Goal: Information Seeking & Learning: Learn about a topic

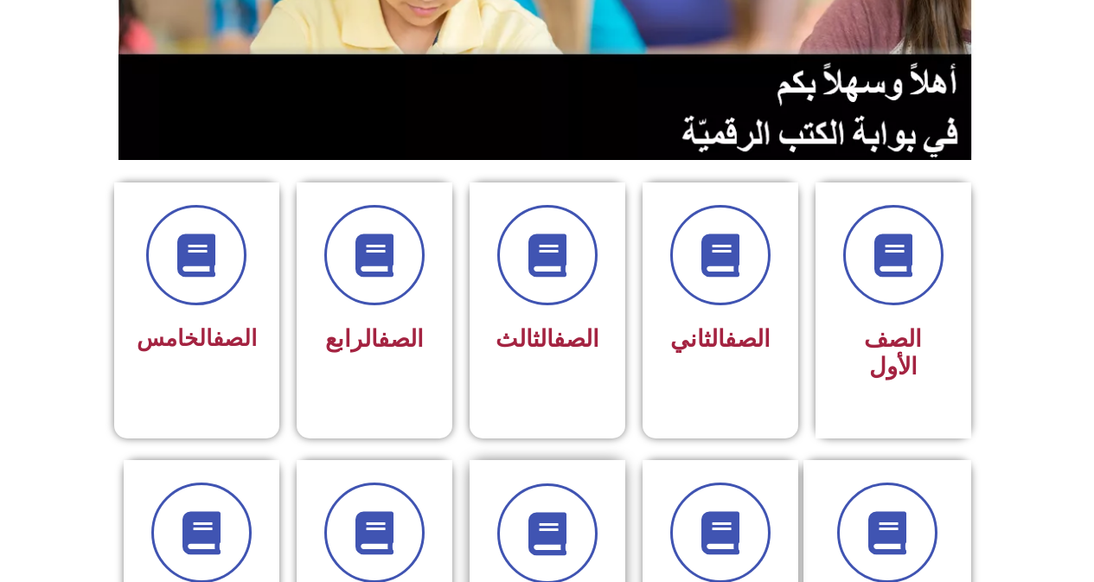
scroll to position [605, 0]
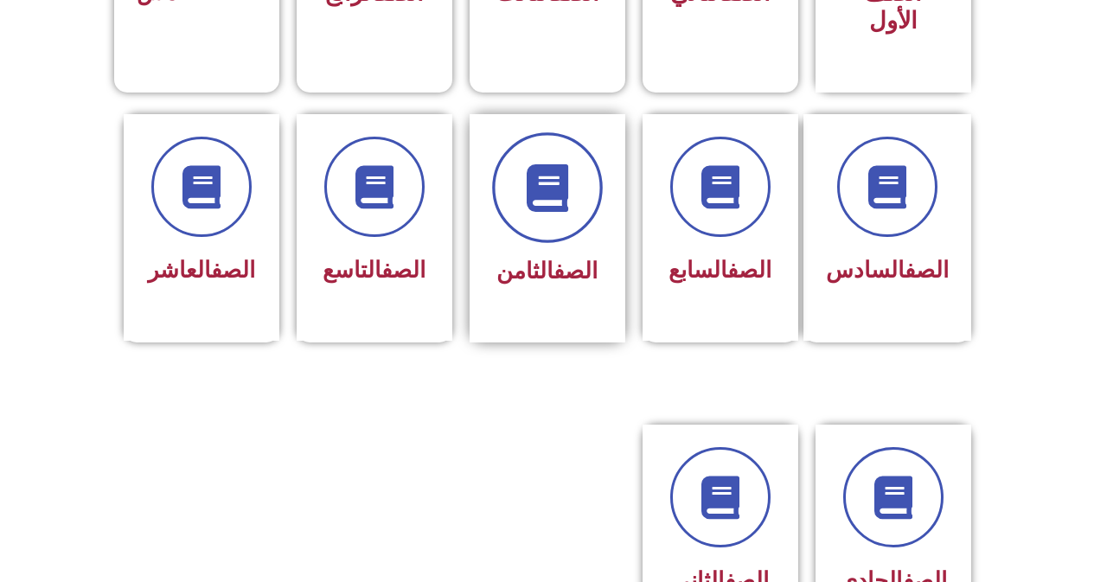
click at [529, 163] on icon at bounding box center [547, 187] width 48 height 48
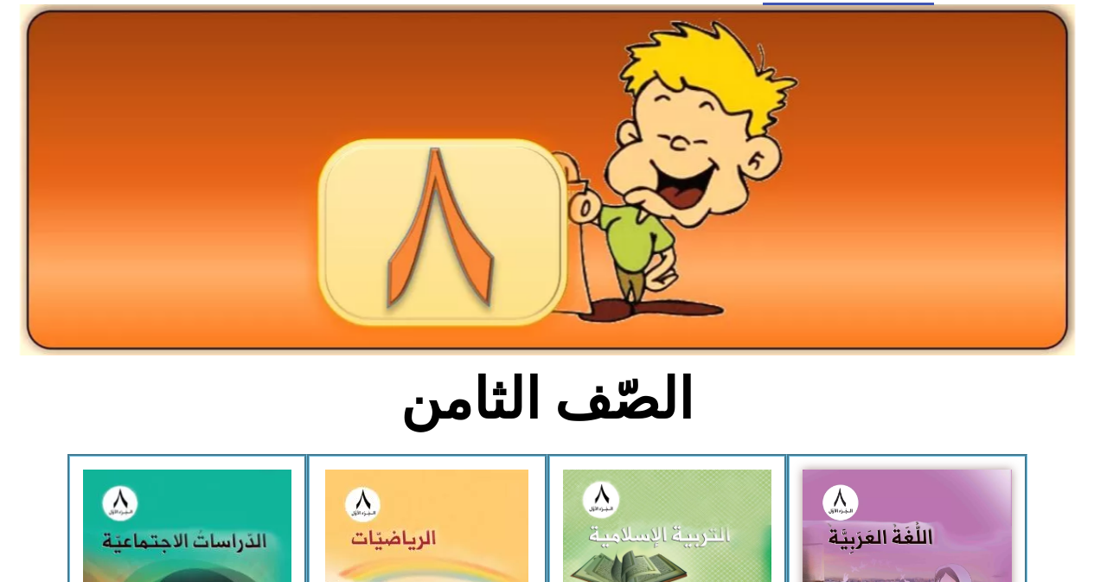
scroll to position [259, 0]
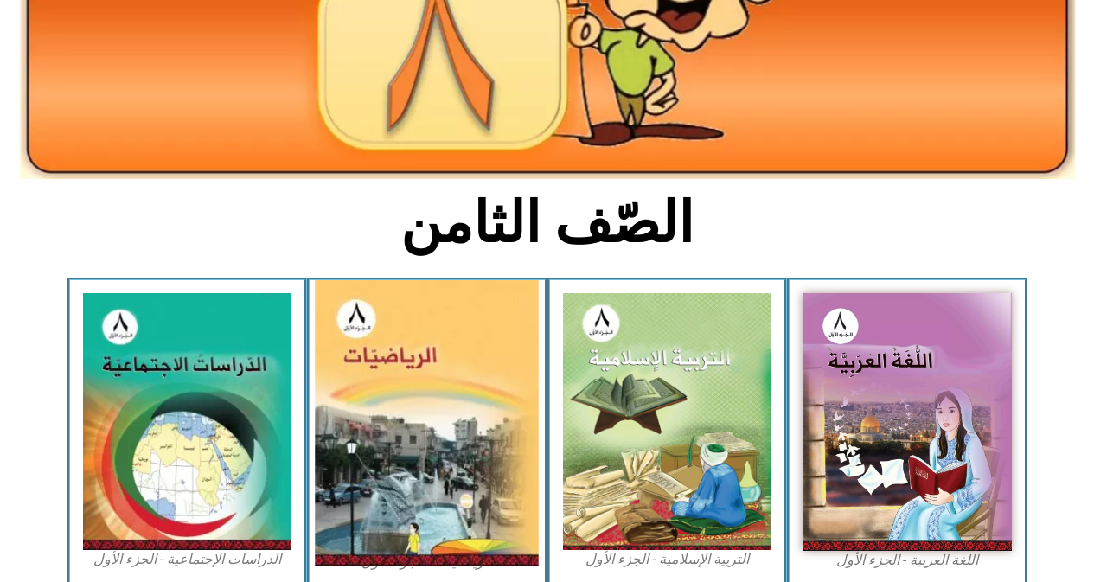
click at [473, 350] on img at bounding box center [428, 422] width 224 height 285
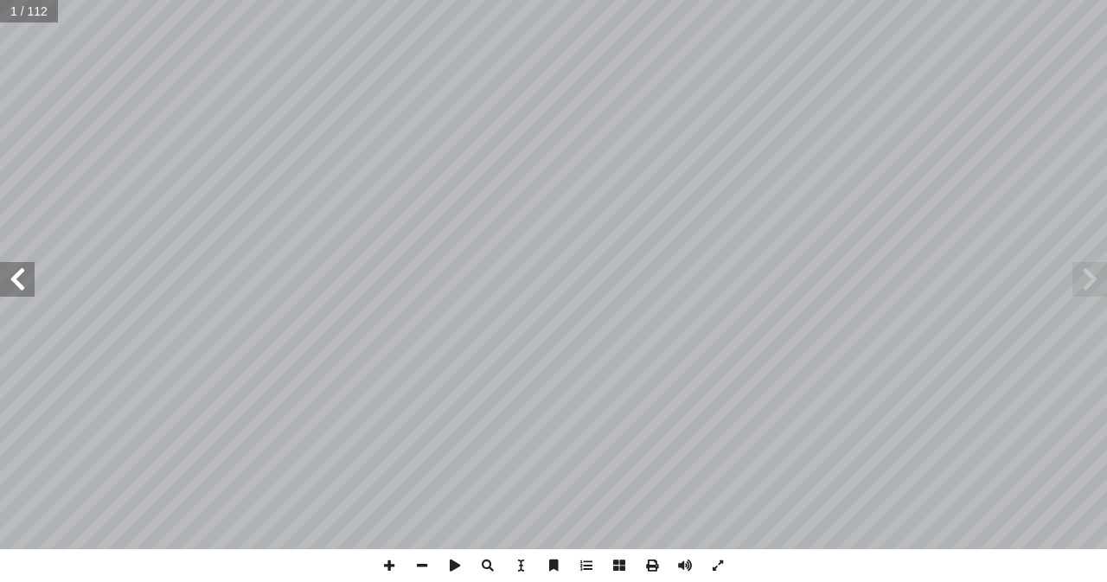
click at [28, 272] on span at bounding box center [17, 279] width 35 height 35
click at [15, 265] on span at bounding box center [17, 279] width 35 height 35
drag, startPoint x: 688, startPoint y: 566, endPoint x: 686, endPoint y: 549, distance: 16.5
click at [687, 560] on span at bounding box center [685, 565] width 33 height 33
click at [20, 282] on span at bounding box center [17, 279] width 35 height 35
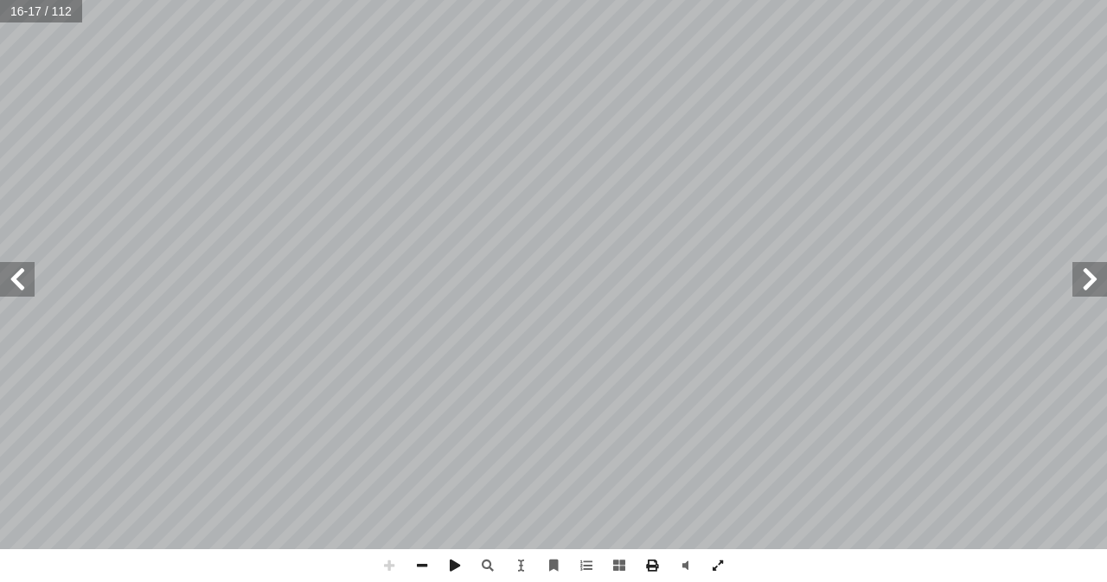
click at [0, 0] on html "الصفحة الرئيسية الصف الأول الصف الثاني الصف الثالث الصف الرابع الصف الخامس الصف…" at bounding box center [553, 78] width 1107 height 157
click at [3, 18] on div "12 : نشاط1 . ... ، ... < ... ّ ن أ وبما � : نشاط2 تي: َ جاب ِ إ � ُ ر ِّ س َ ف …" at bounding box center [553, 291] width 1107 height 582
click at [387, 566] on span at bounding box center [389, 565] width 33 height 33
